Goal: Information Seeking & Learning: Learn about a topic

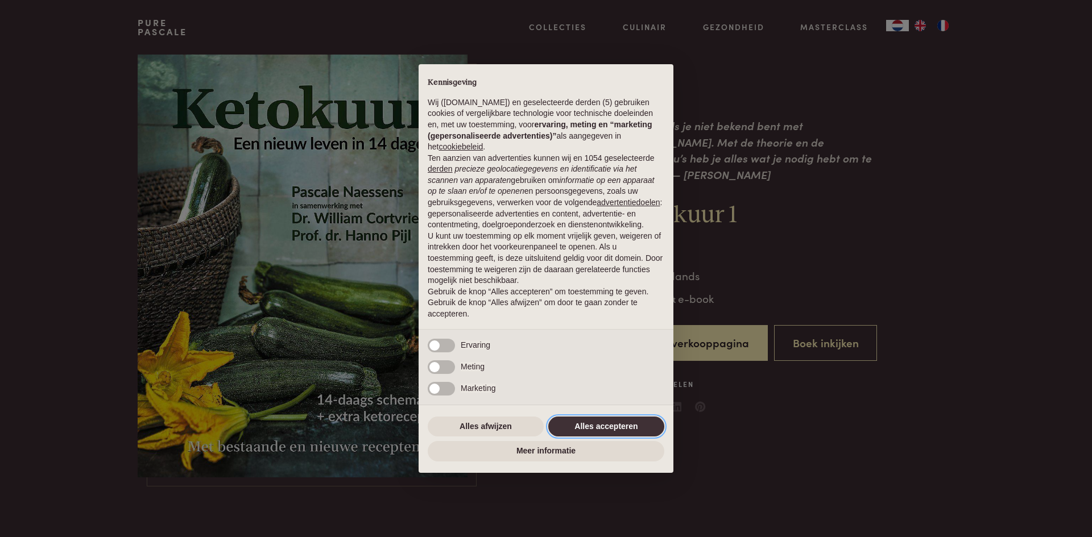
click at [595, 423] on button "Alles accepteren" at bounding box center [606, 427] width 116 height 20
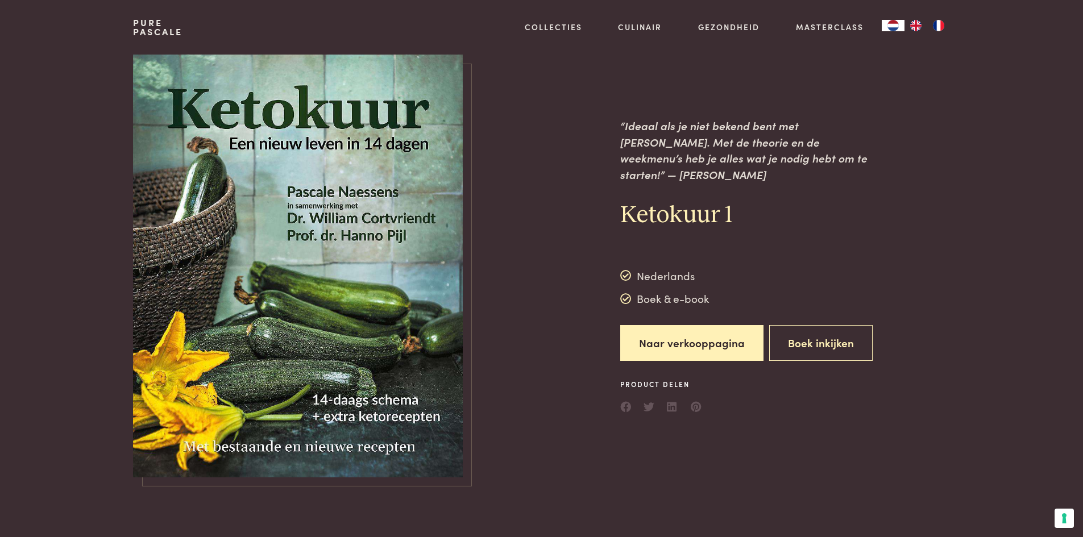
click at [368, 308] on img at bounding box center [298, 266] width 330 height 423
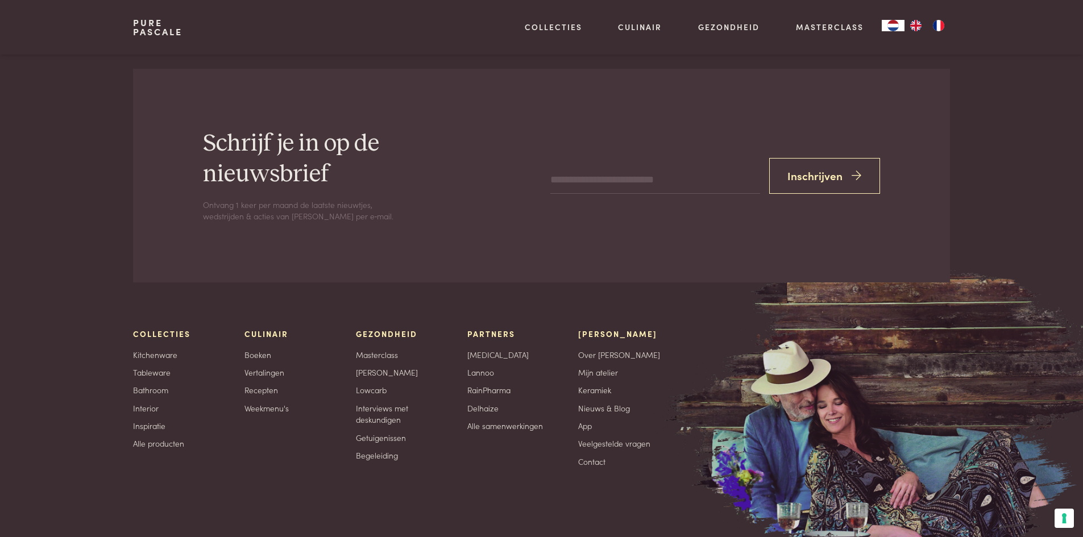
scroll to position [4037, 0]
click at [266, 384] on link "Recepten" at bounding box center [261, 390] width 34 height 12
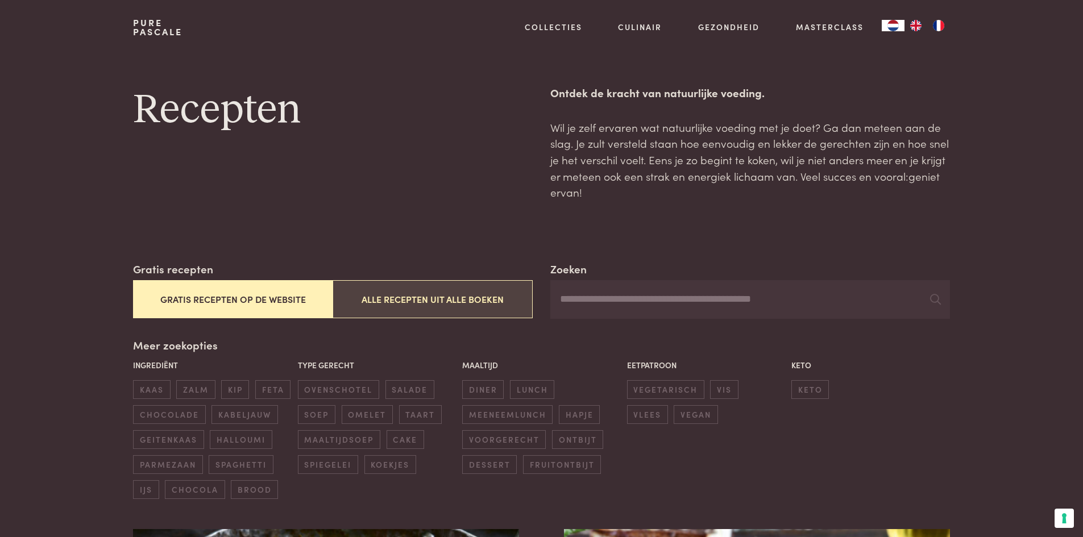
click at [419, 301] on button "Alle recepten uit alle boeken" at bounding box center [433, 299] width 200 height 38
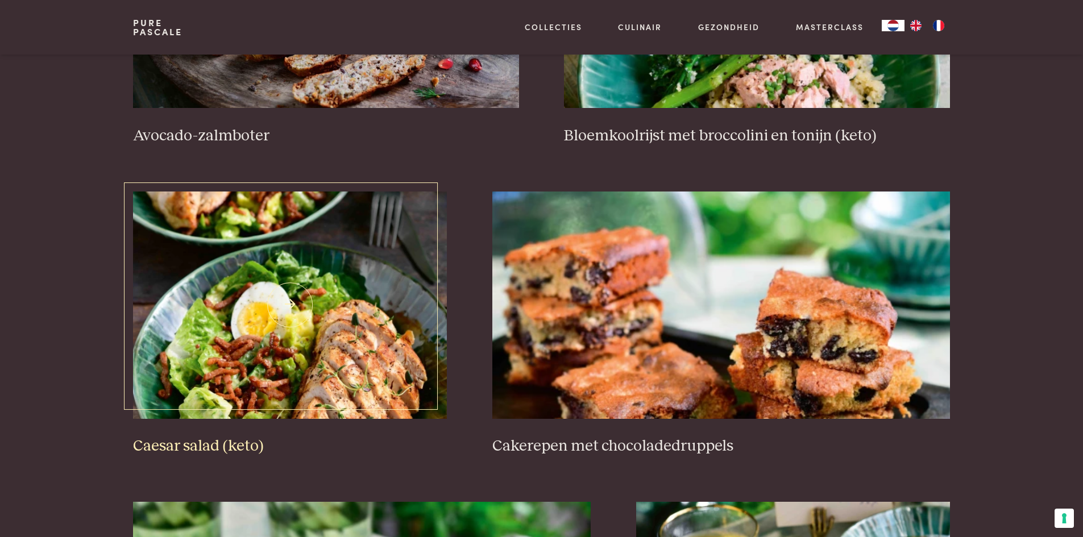
scroll to position [1626, 0]
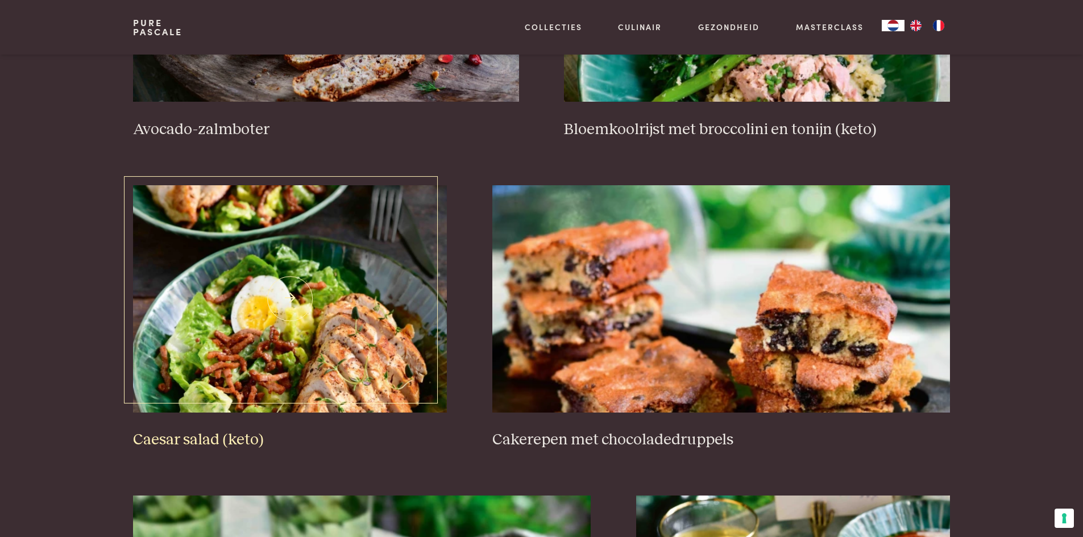
click at [292, 343] on img at bounding box center [290, 298] width 314 height 227
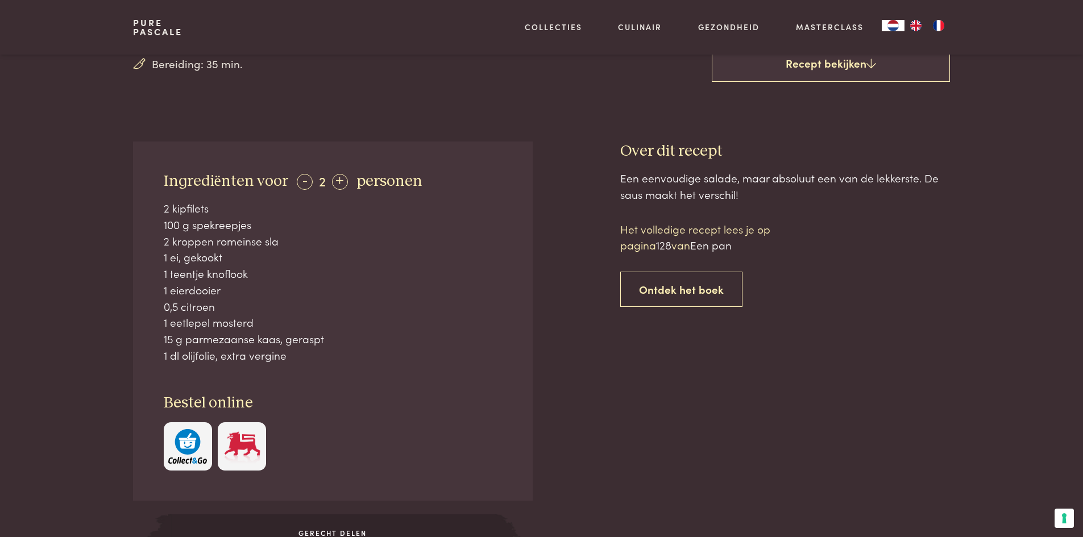
scroll to position [398, 0]
